Goal: Register for event/course

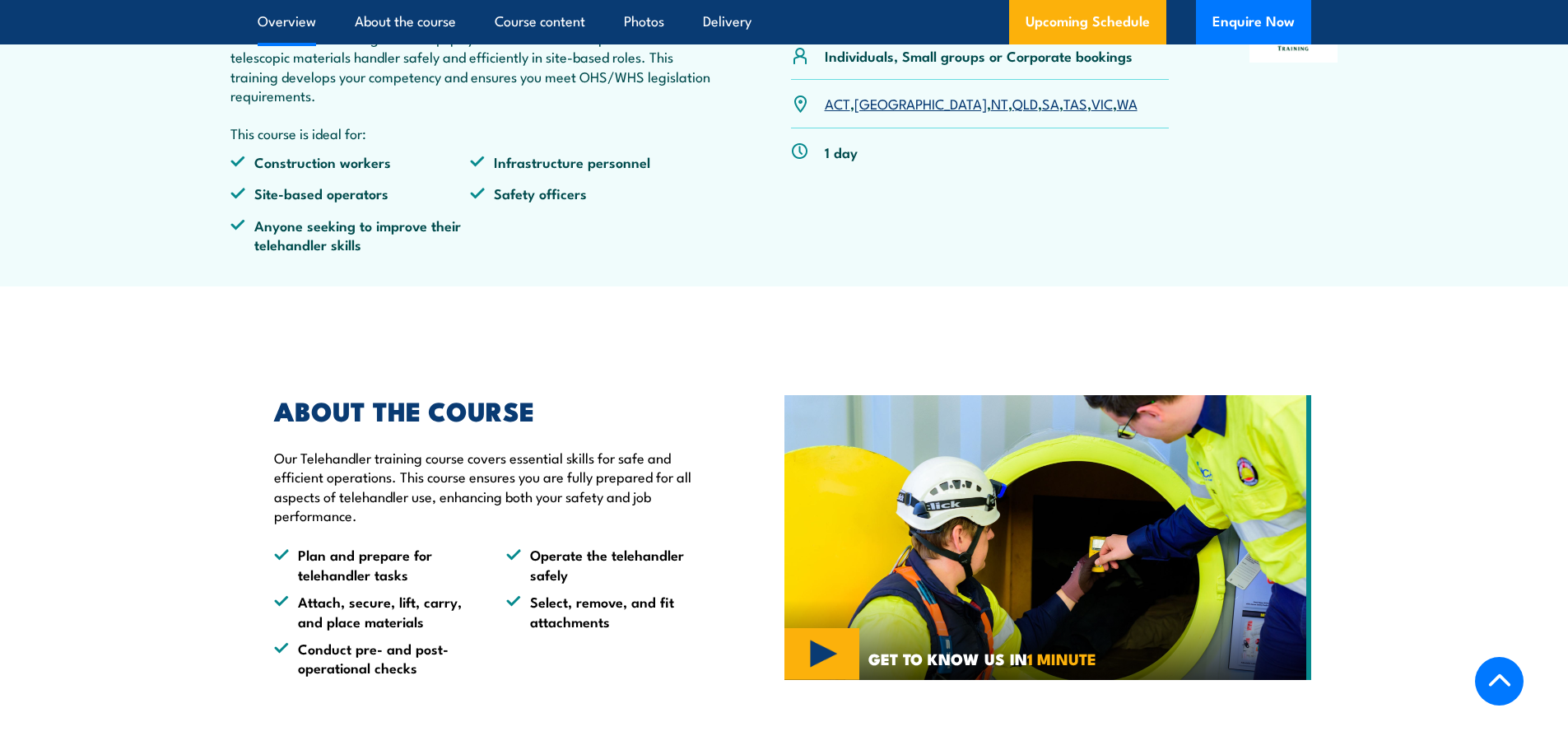
scroll to position [165, 0]
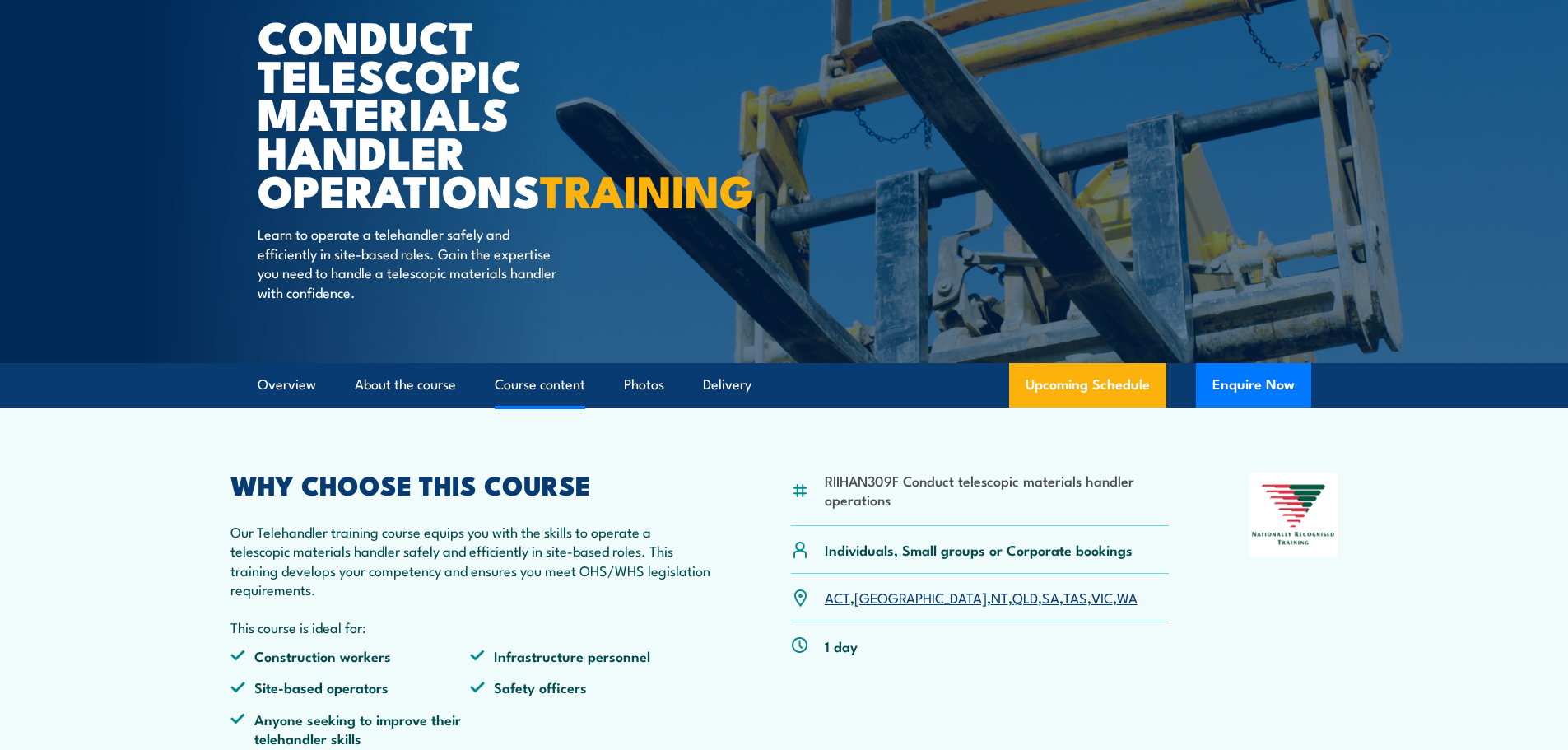
click at [552, 407] on link "Course content" at bounding box center [540, 385] width 91 height 43
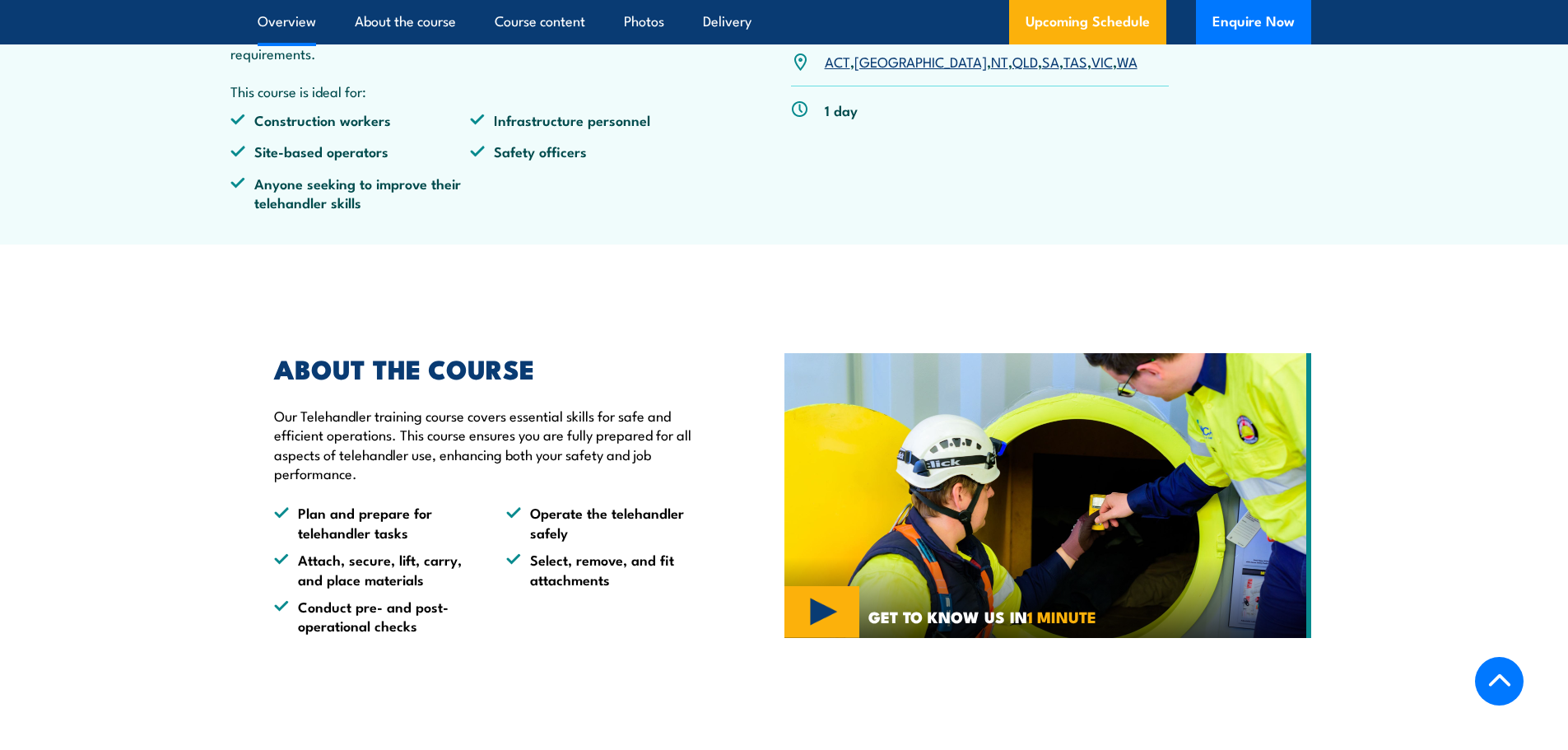
scroll to position [486, 0]
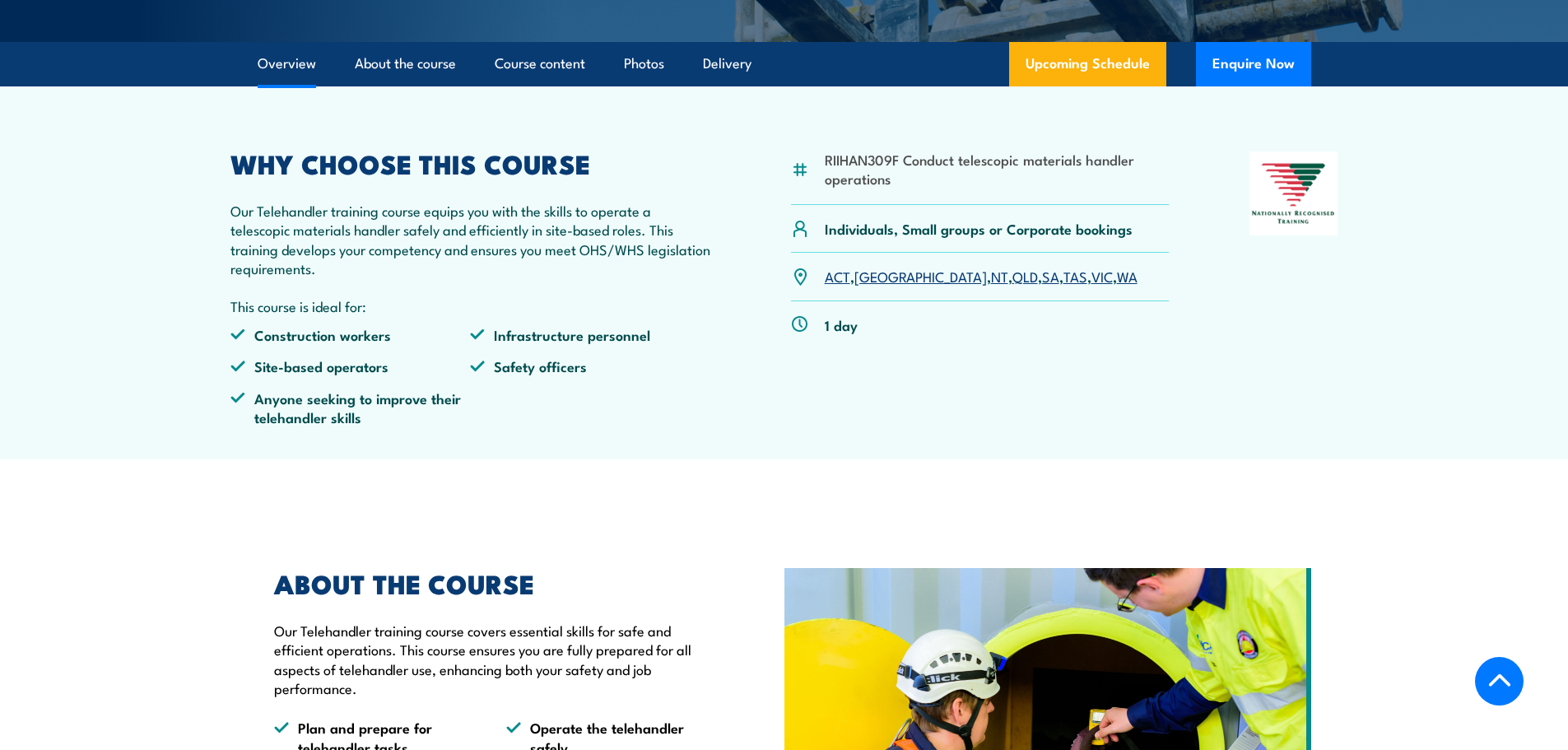
click at [1042, 286] on link "SA" at bounding box center [1050, 275] width 17 height 20
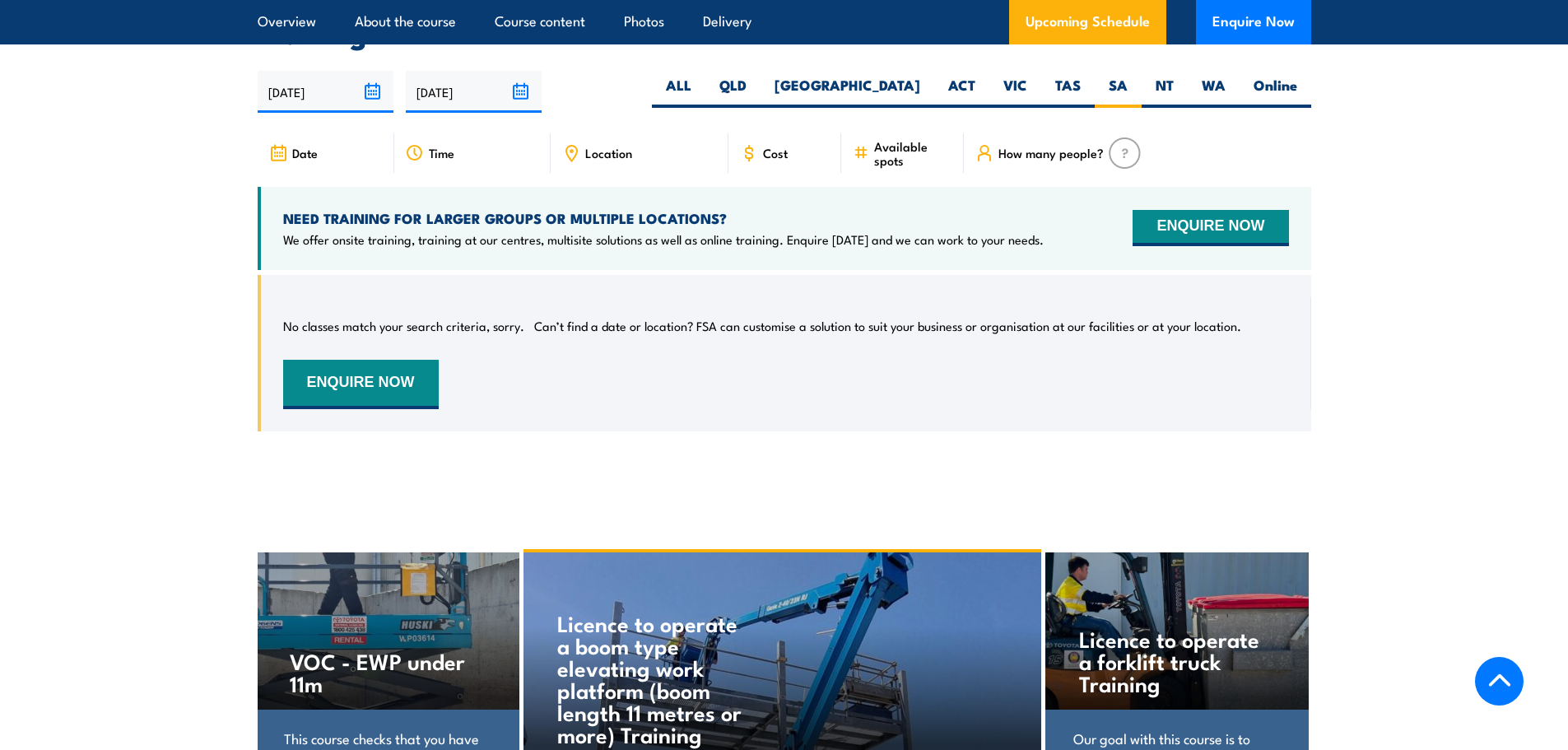
scroll to position [2611, 0]
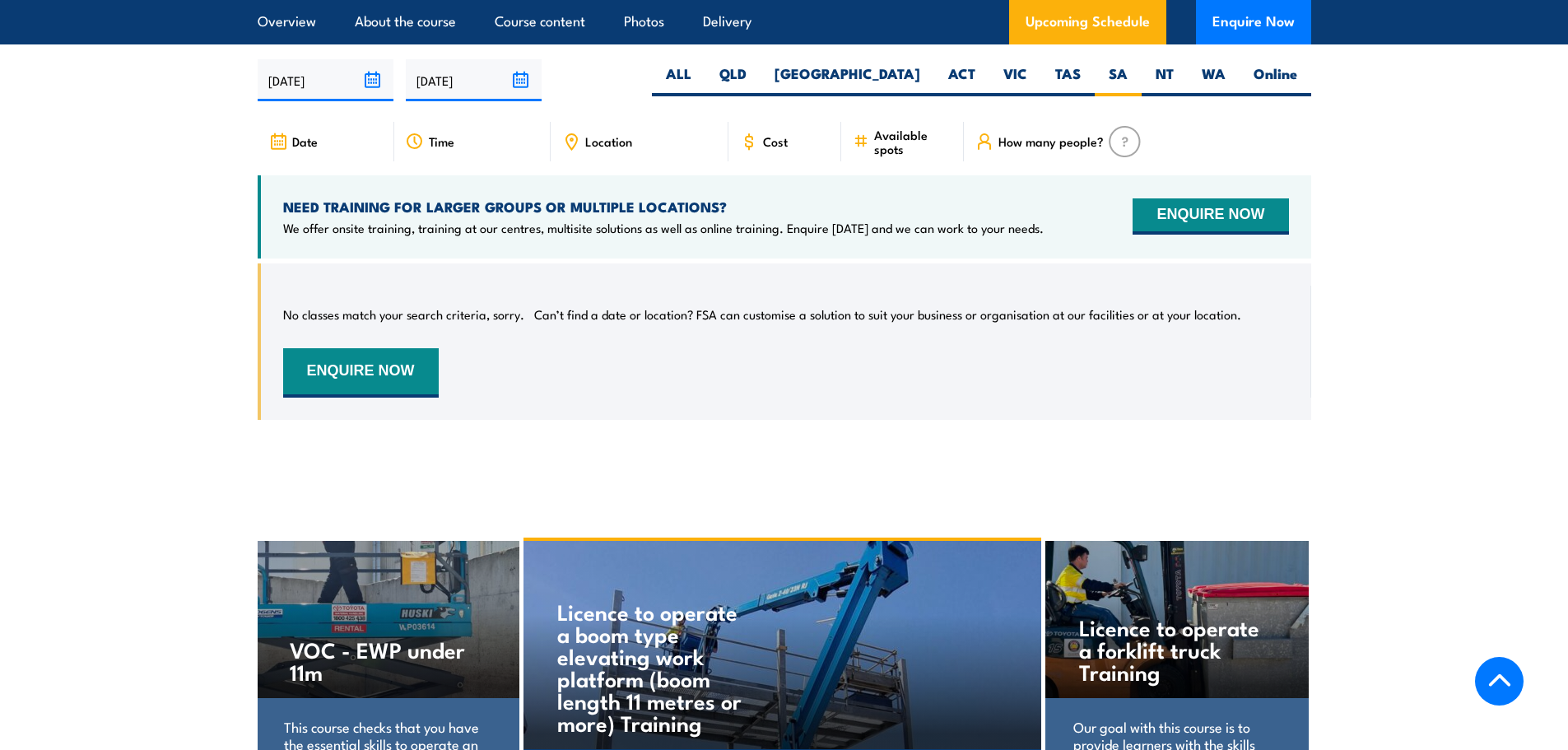
click at [322, 156] on div "Date" at bounding box center [325, 142] width 137 height 40
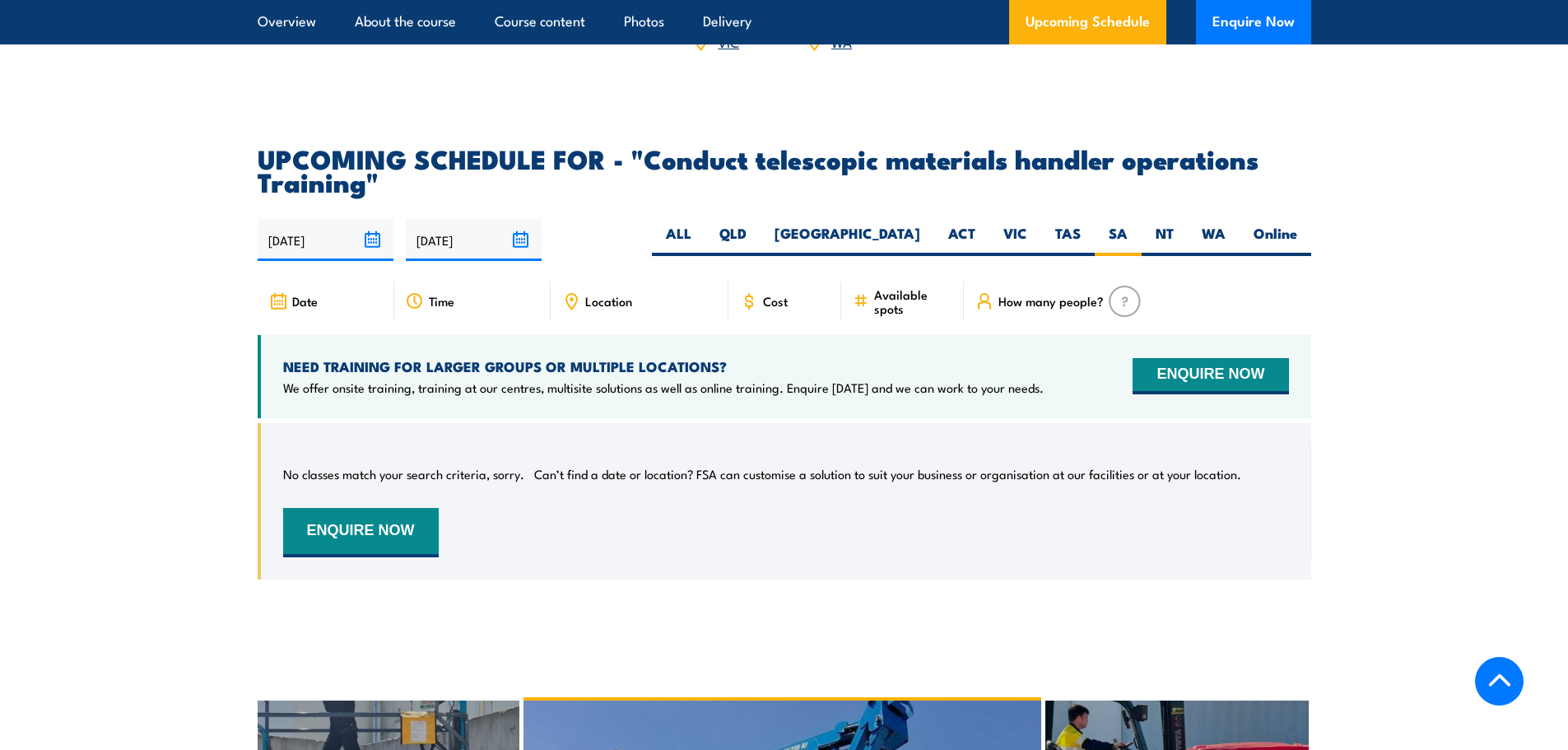
scroll to position [2446, 0]
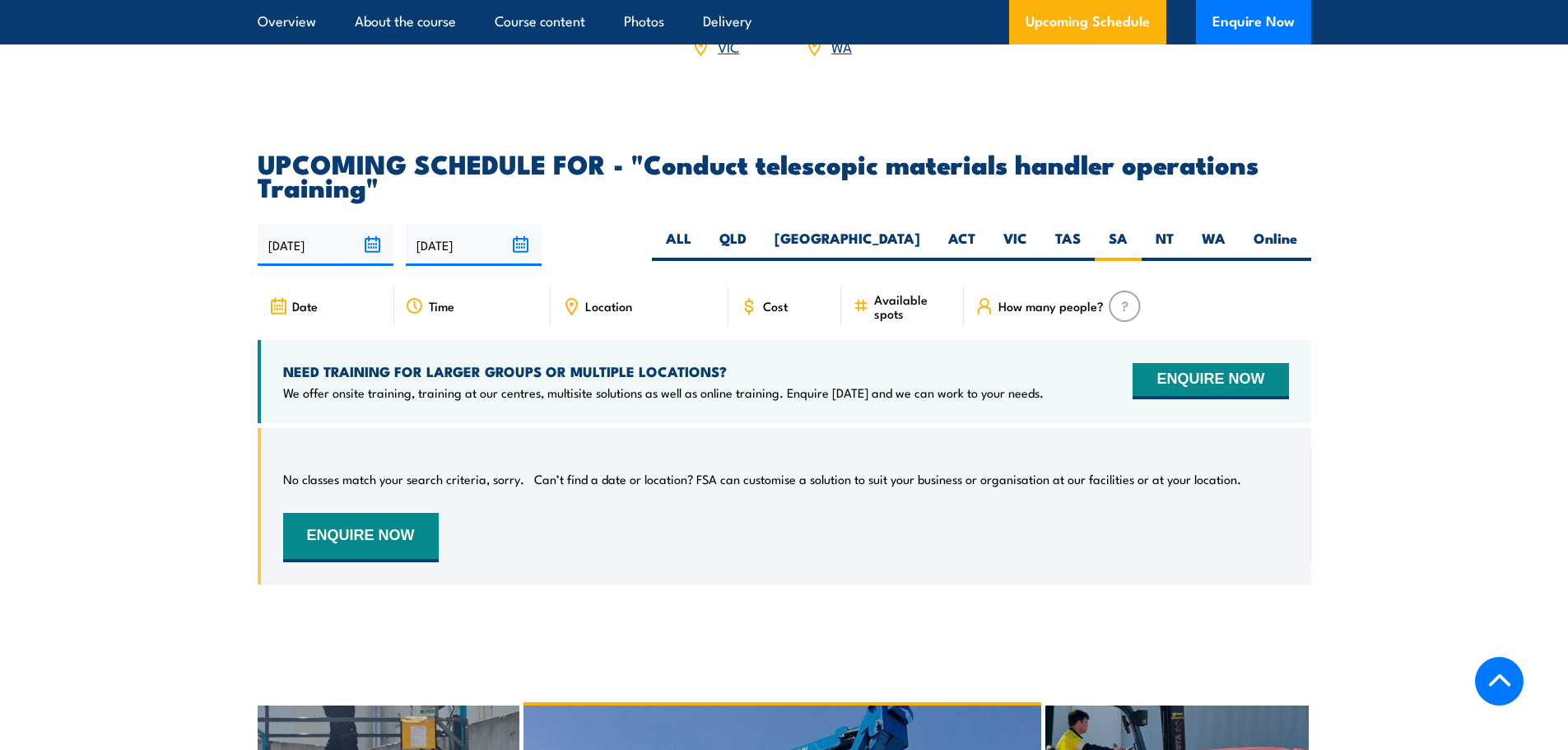
click at [305, 253] on input "23/09/2025" at bounding box center [325, 244] width 136 height 42
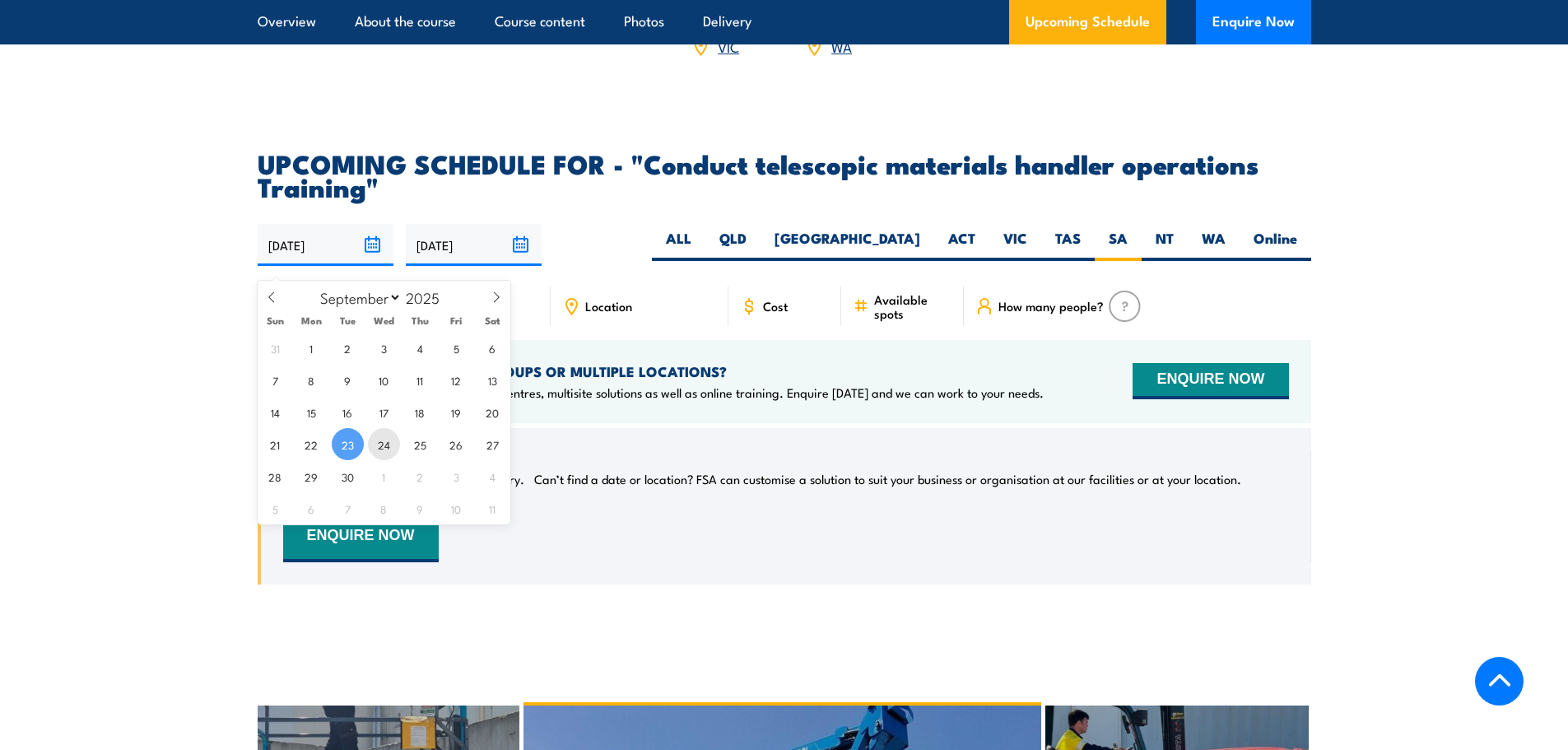
click at [383, 439] on span "24" at bounding box center [384, 444] width 32 height 32
type input "[DATE]"
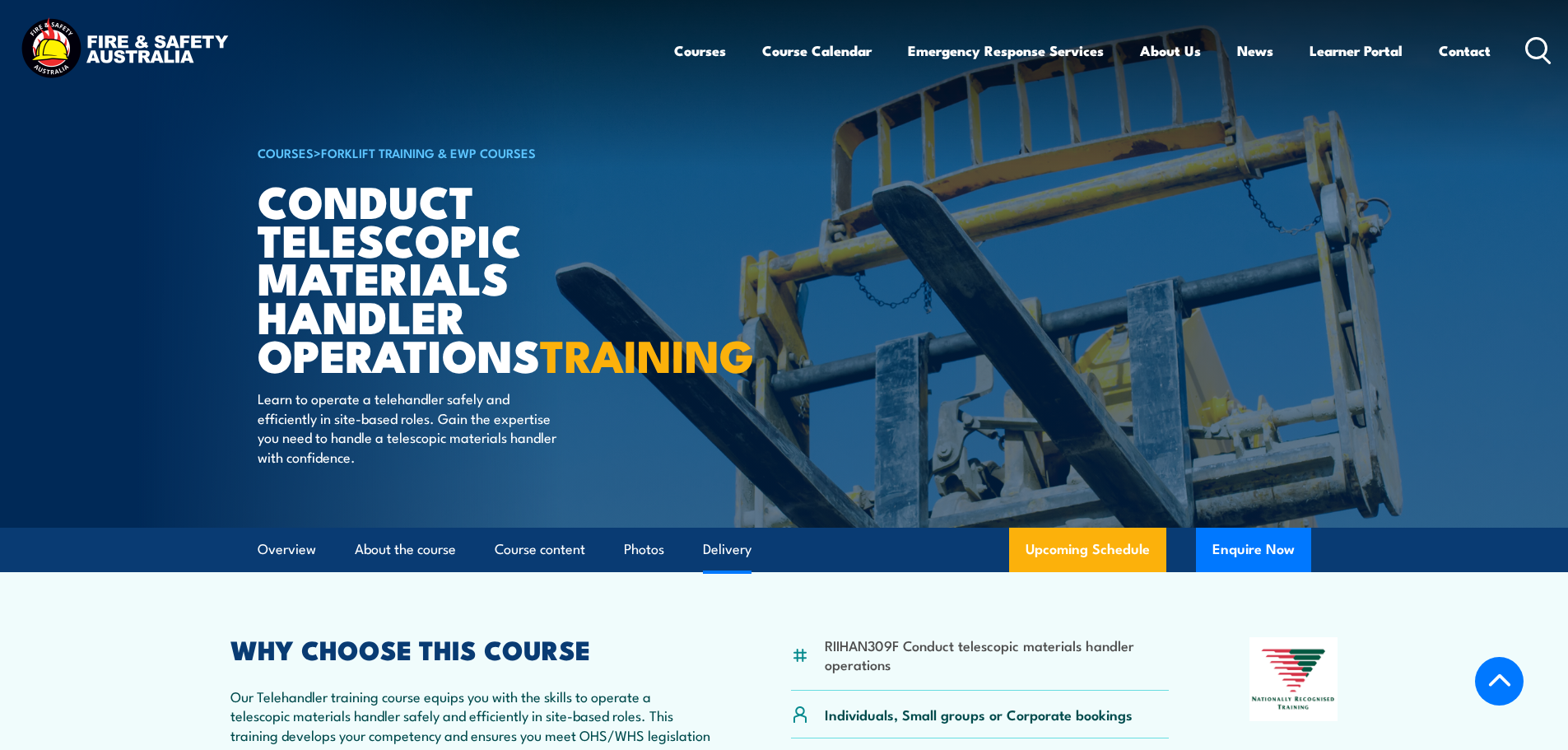
select select "2"
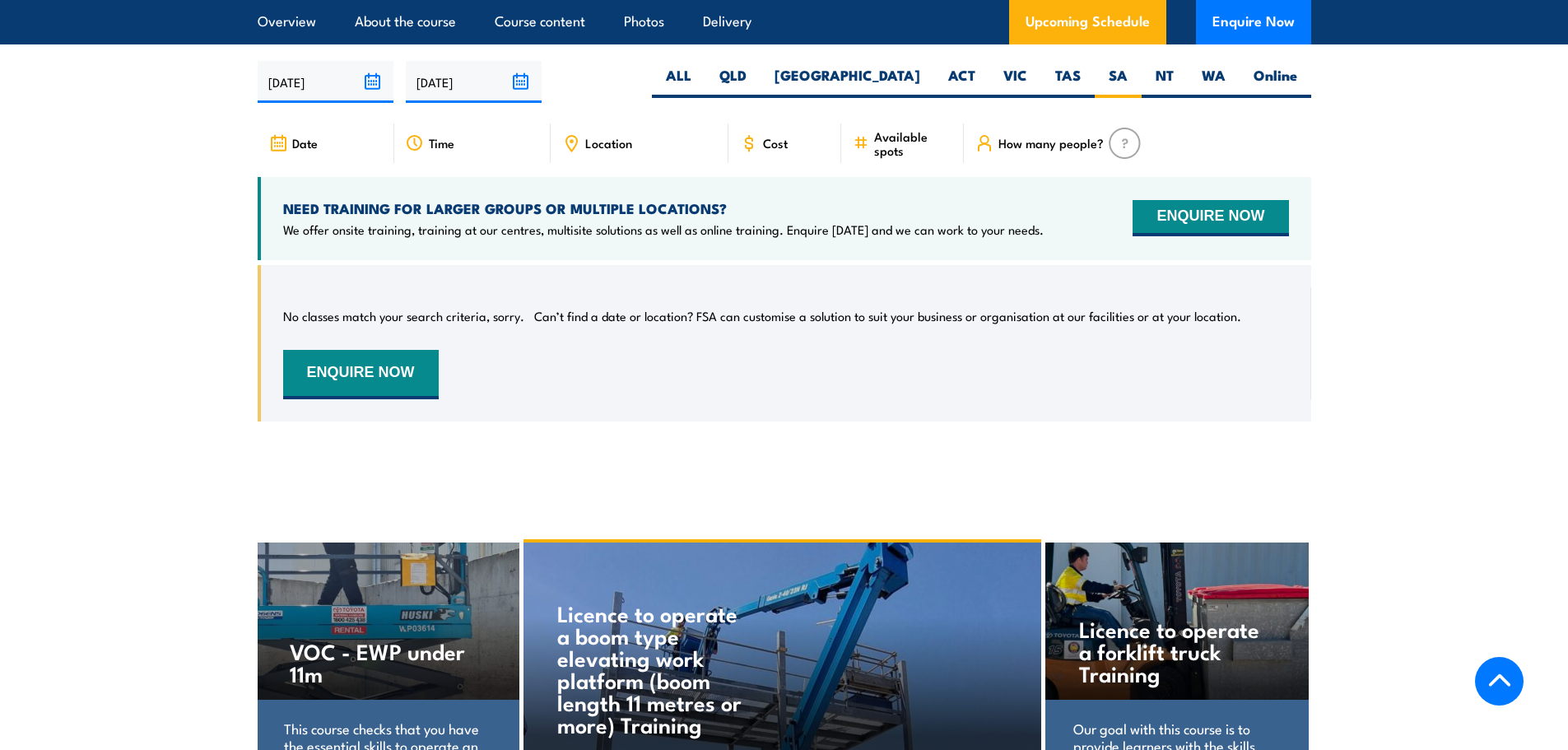
scroll to position [2611, 0]
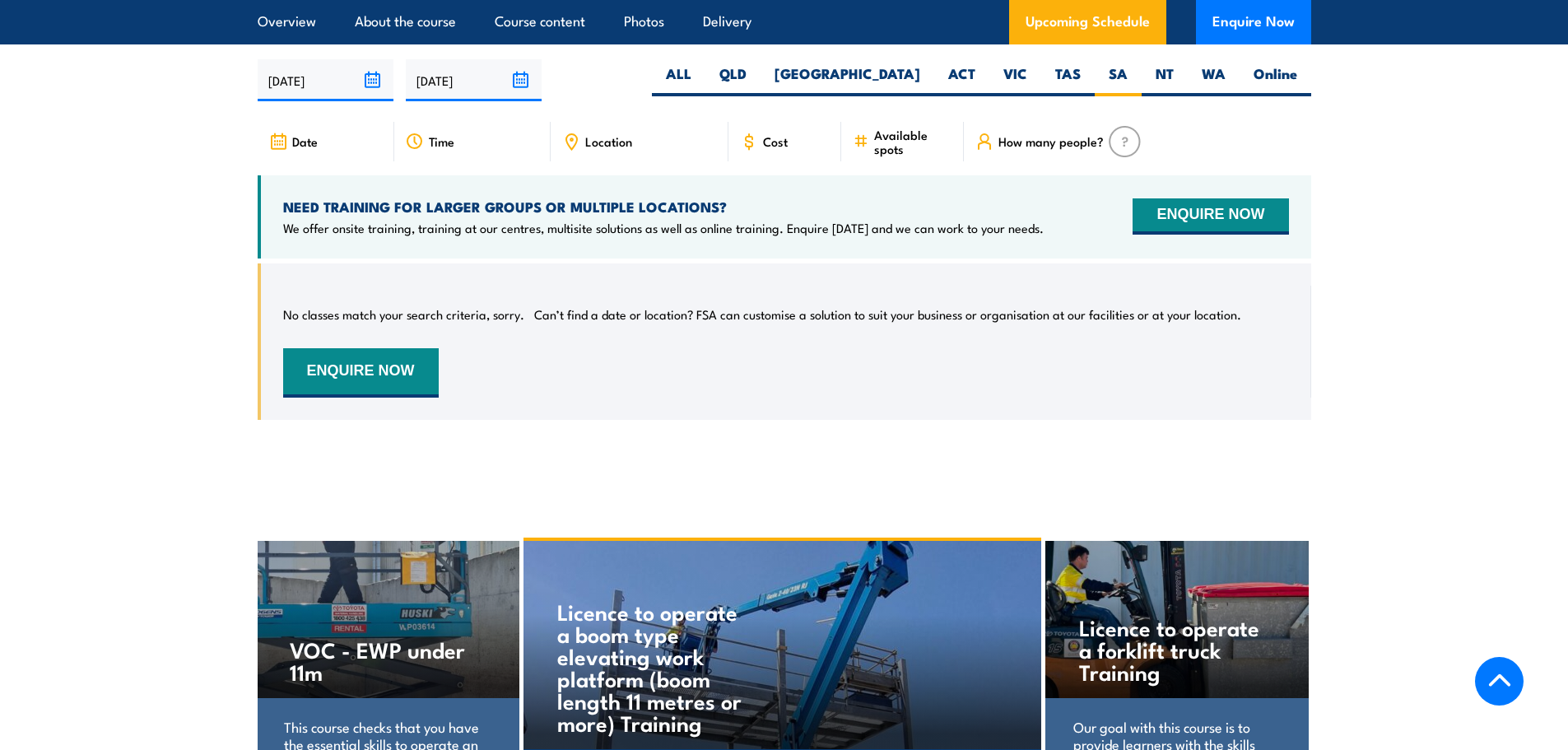
click at [519, 89] on input "22/03/2026" at bounding box center [473, 80] width 136 height 42
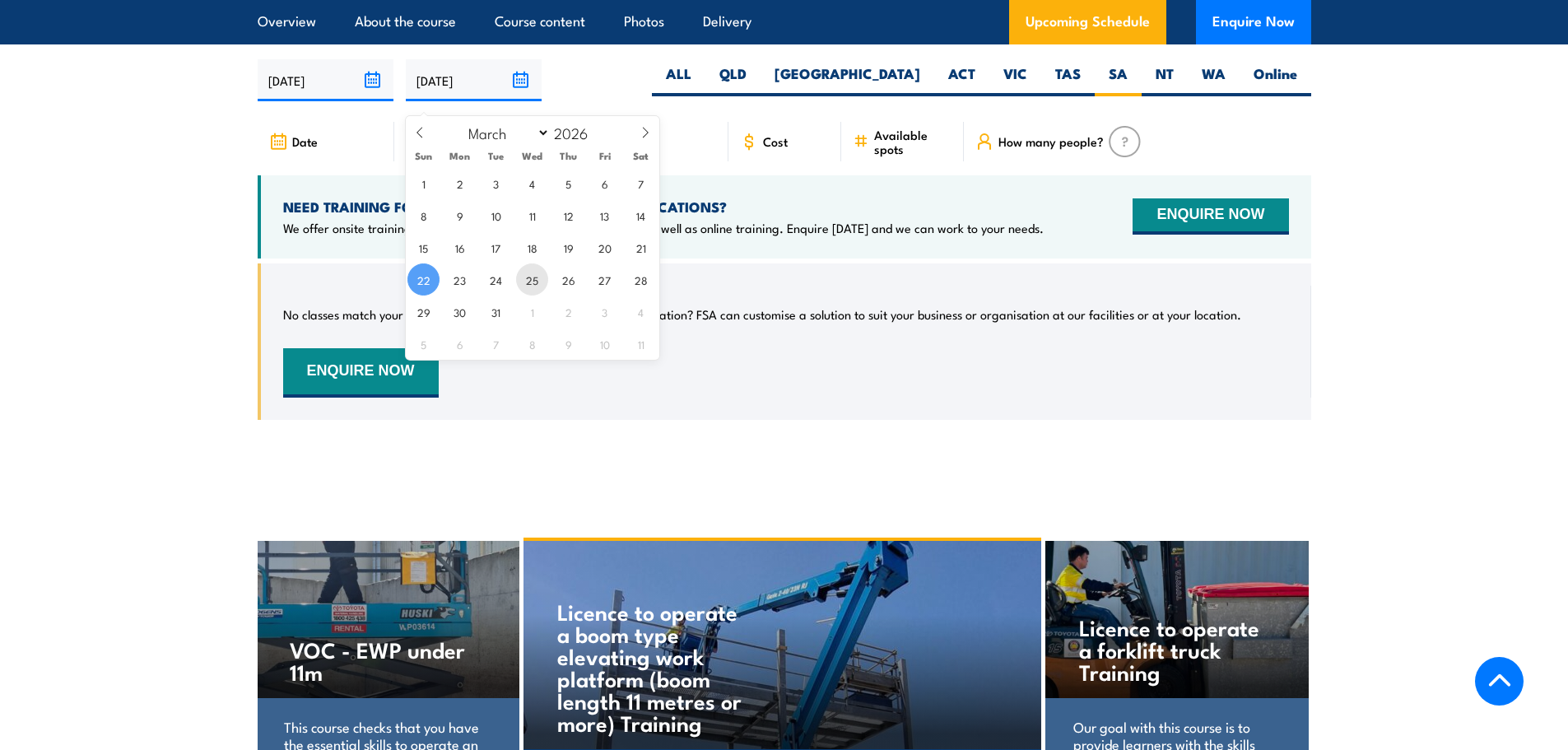
click at [520, 275] on span "25" at bounding box center [532, 279] width 32 height 32
type input "[DATE]"
